Goal: Find specific fact

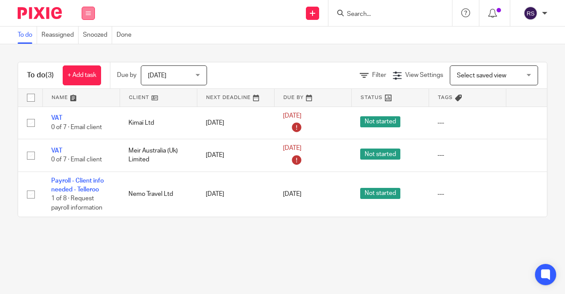
click at [89, 14] on icon at bounding box center [88, 13] width 5 height 5
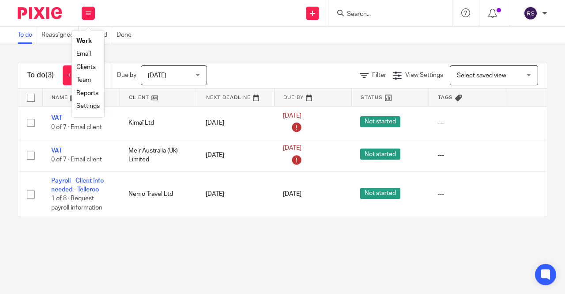
click at [91, 67] on link "Clients" at bounding box center [85, 67] width 19 height 6
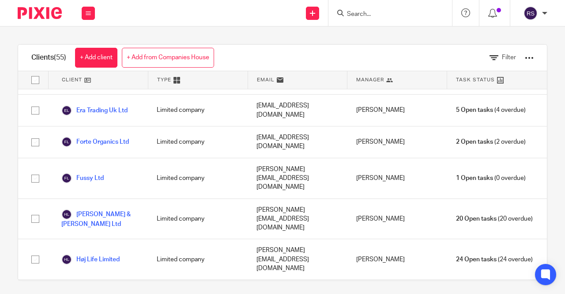
scroll to position [530, 0]
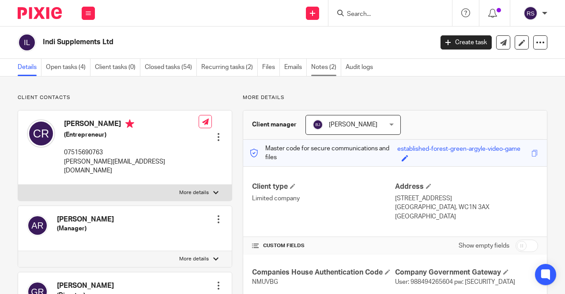
click at [324, 69] on link "Notes (2)" at bounding box center [326, 67] width 30 height 17
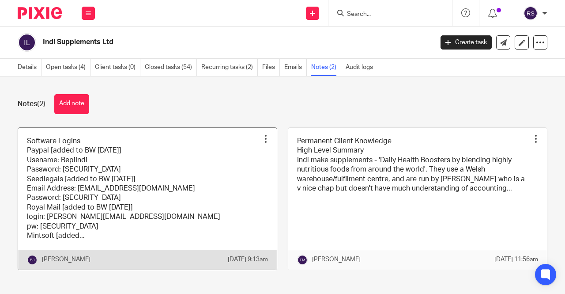
click at [170, 162] on link at bounding box center [147, 199] width 259 height 142
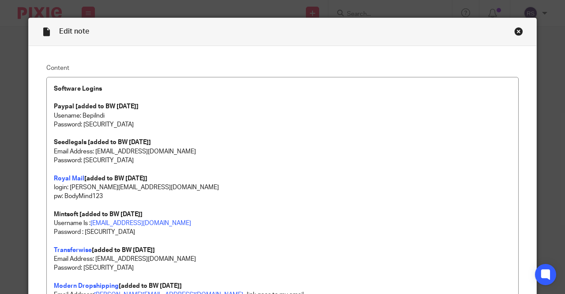
scroll to position [165, 0]
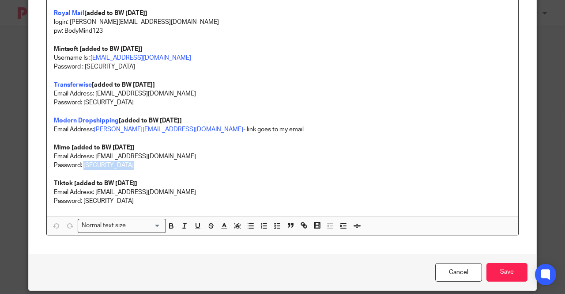
drag, startPoint x: 132, startPoint y: 165, endPoint x: 82, endPoint y: 166, distance: 49.9
click at [82, 166] on p "Password: [SECURITY_DATA]" at bounding box center [282, 165] width 457 height 9
copy p "Rz3p*xpsP4((AN7"
